Goal: Task Accomplishment & Management: Manage account settings

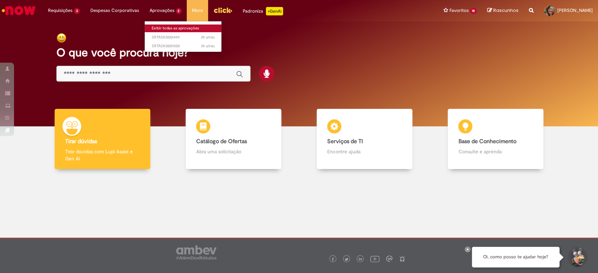
click at [173, 28] on link "Exibir todas as aprovações" at bounding box center [183, 29] width 77 height 8
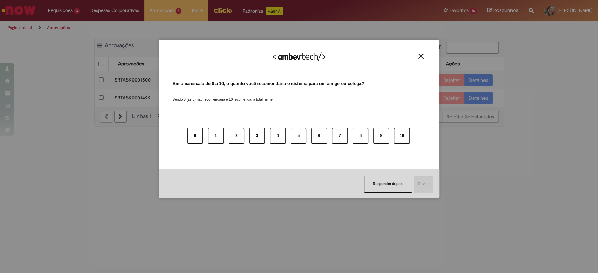
click at [417, 57] on button "Close" at bounding box center [420, 56] width 9 height 6
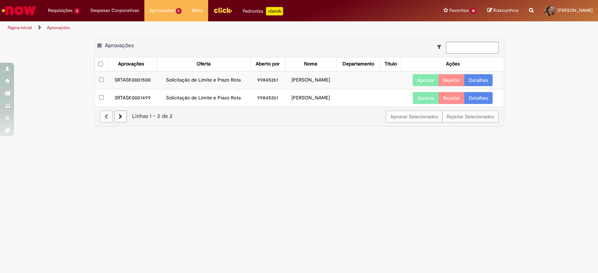
click at [474, 79] on link "Detalhes" at bounding box center [478, 80] width 28 height 12
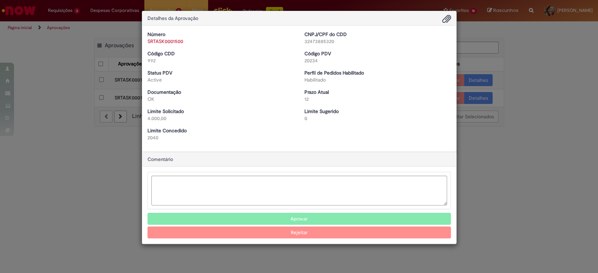
drag, startPoint x: 304, startPoint y: 59, endPoint x: 353, endPoint y: 63, distance: 48.8
click at [353, 63] on div "Código PDV 20234" at bounding box center [377, 57] width 157 height 14
copy div "20234"
click at [385, 112] on div "Limite Sugerido 0" at bounding box center [377, 115] width 157 height 14
click at [339, 197] on textarea "Ambev Approval Modal" at bounding box center [299, 191] width 296 height 30
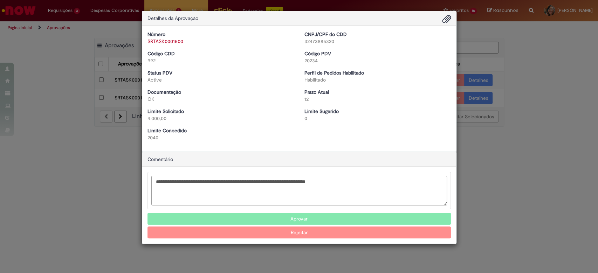
drag, startPoint x: 376, startPoint y: 182, endPoint x: 0, endPoint y: 167, distance: 376.4
click at [0, 167] on div "Detalhes da Aprovação Número SRTASK0001500 CNPJ/CPF do CDD 32473885320 Código C…" at bounding box center [299, 136] width 598 height 273
type textarea "**********"
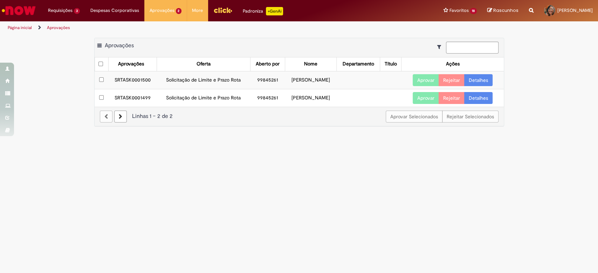
click at [482, 74] on link "Detalhes" at bounding box center [478, 80] width 28 height 12
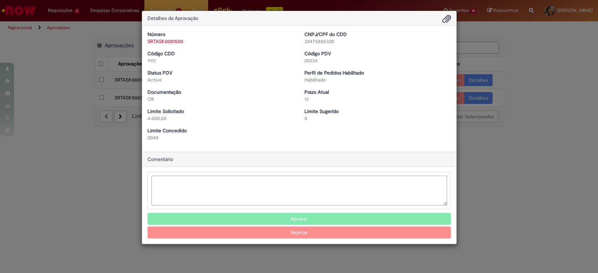
click at [258, 188] on textarea "Ambev Approval Modal" at bounding box center [299, 191] width 296 height 30
paste textarea "*****"
type textarea "*"
type textarea "**********"
click at [328, 221] on button "Aprovar" at bounding box center [300, 219] width 304 height 12
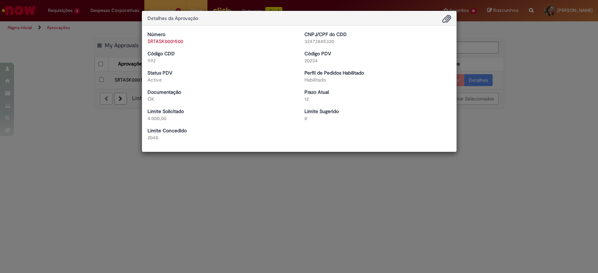
click at [508, 85] on div "Detalhes da Aprovação Número SRTASK0001500 CNPJ/CPF do CDD 32473885320 Código C…" at bounding box center [299, 136] width 598 height 273
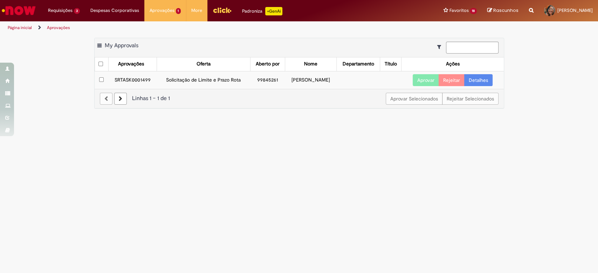
click at [485, 79] on link "Detalhes" at bounding box center [478, 80] width 28 height 12
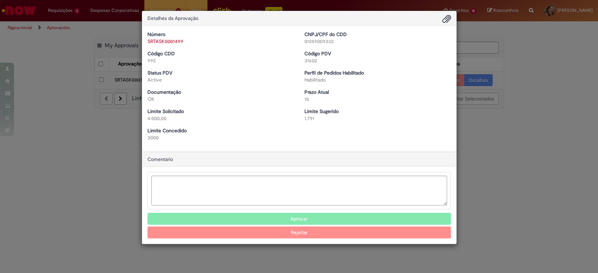
click at [313, 60] on div "31602" at bounding box center [378, 60] width 147 height 7
copy div "31602"
click at [269, 193] on textarea "Ambev Approval Modal" at bounding box center [299, 191] width 296 height 30
paste textarea "*****"
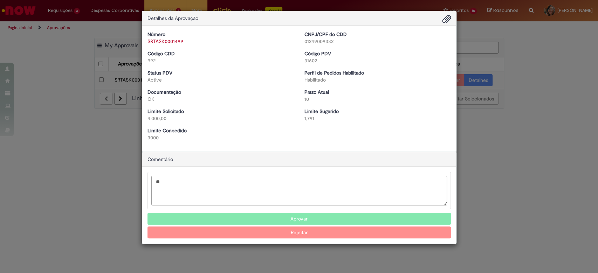
type textarea "*"
type textarea "**********"
click at [303, 218] on button "Aprovar" at bounding box center [300, 219] width 304 height 12
